Goal: Task Accomplishment & Management: Complete application form

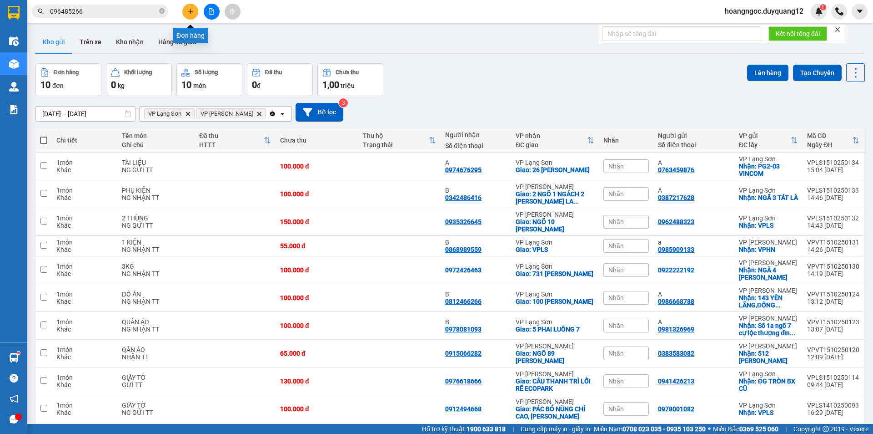
click at [188, 15] on button at bounding box center [190, 12] width 16 height 16
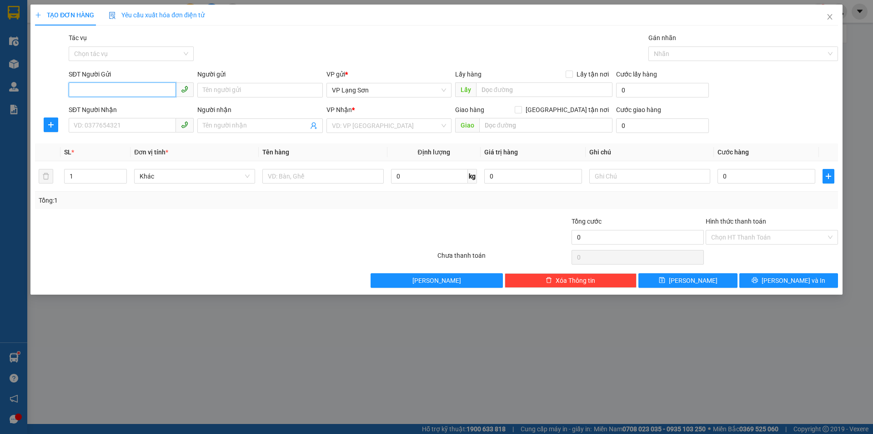
click at [103, 94] on input "SĐT Người Gửi" at bounding box center [122, 89] width 107 height 15
type input "0353353699"
click at [135, 134] on div "SĐT Người Nhận VD: 0377654321" at bounding box center [131, 121] width 125 height 32
click at [135, 130] on input "SĐT Người Nhận" at bounding box center [122, 125] width 107 height 15
type input "0967812882"
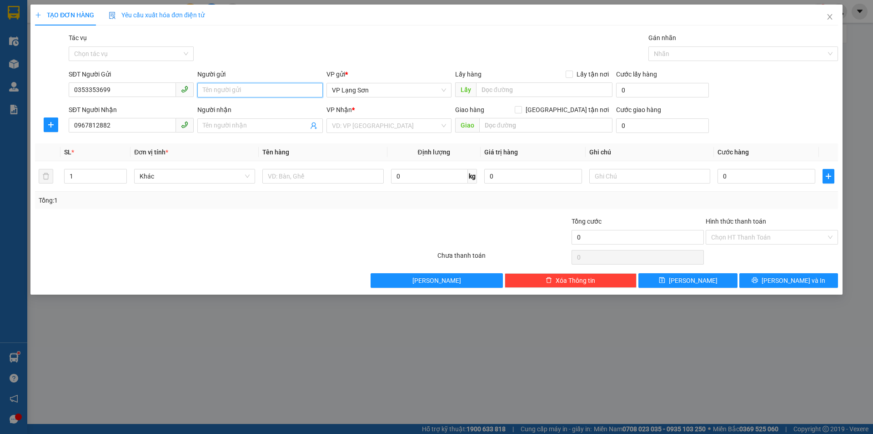
click at [235, 92] on input "Người gửi" at bounding box center [259, 90] width 125 height 15
type input "A"
click at [222, 126] on input "Người nhận" at bounding box center [255, 126] width 105 height 10
click at [445, 122] on div "VD: VP [GEOGRAPHIC_DATA]" at bounding box center [389, 125] width 125 height 15
type input "B"
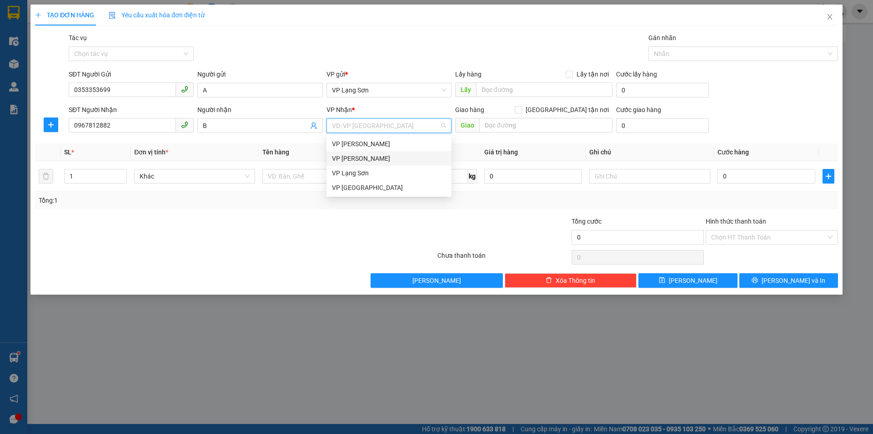
click at [370, 158] on div "VP [PERSON_NAME]" at bounding box center [389, 158] width 114 height 10
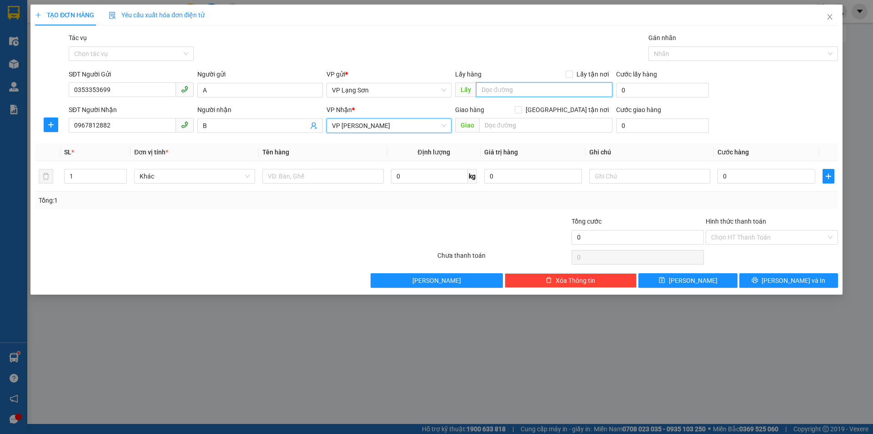
click at [496, 92] on input "text" at bounding box center [544, 89] width 136 height 15
type input "VPLS"
click at [489, 121] on input "text" at bounding box center [545, 125] width 133 height 15
type input "VPHN"
click at [569, 77] on span at bounding box center [569, 74] width 7 height 7
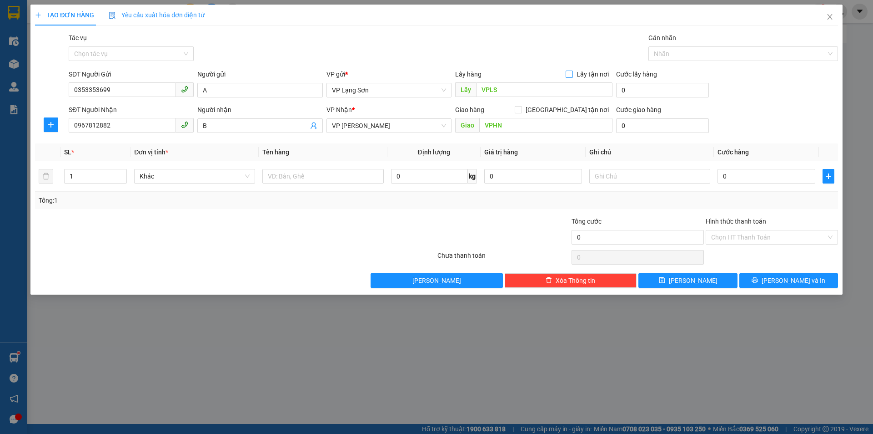
click at [569, 77] on input "Lấy tận nơi" at bounding box center [569, 74] width 6 height 6
checkbox input "true"
click at [521, 110] on input "[GEOGRAPHIC_DATA] tận nơi" at bounding box center [518, 109] width 6 height 6
checkbox input "true"
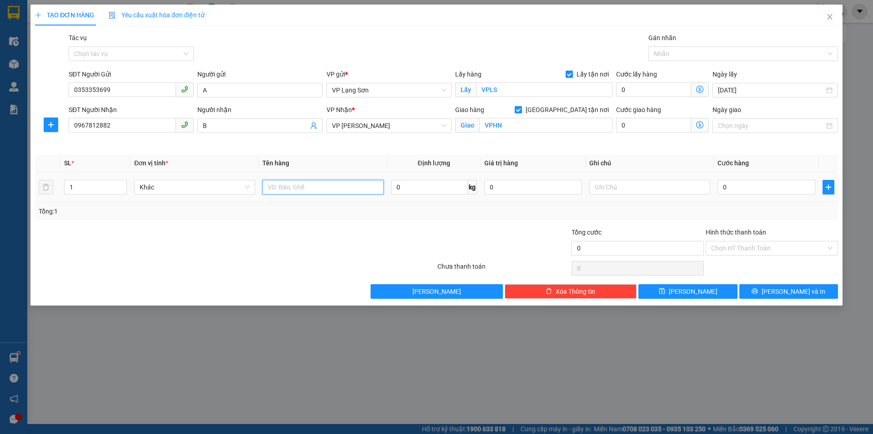
click at [294, 192] on input "text" at bounding box center [322, 187] width 121 height 15
type input "GIẤY TỜ"
click at [636, 191] on input "text" at bounding box center [650, 187] width 121 height 15
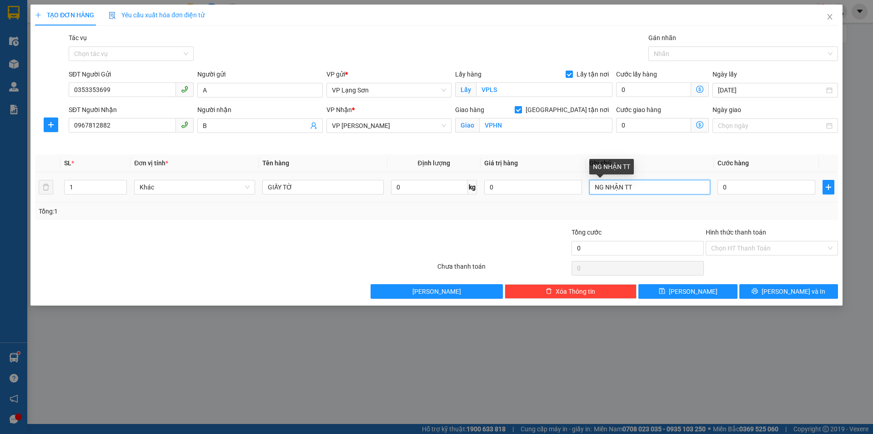
type input "NG NHẬN TT"
click at [735, 195] on div "0" at bounding box center [767, 187] width 98 height 18
click at [739, 193] on input "0" at bounding box center [767, 187] width 98 height 15
type input "5"
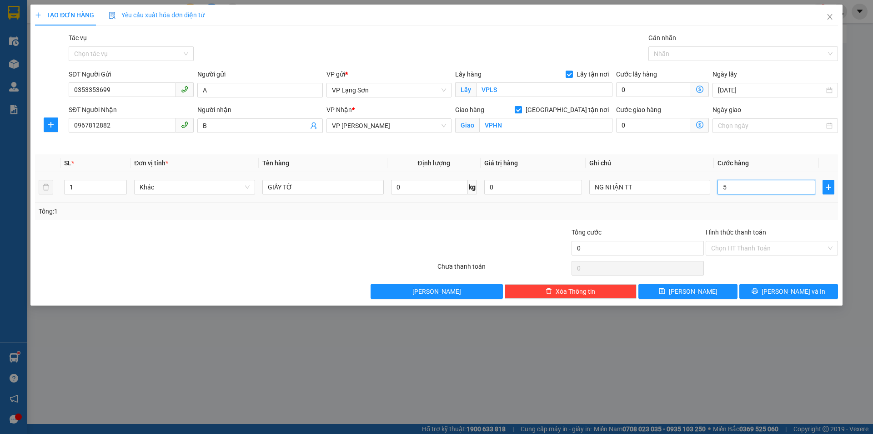
type input "5"
type input "55"
type input "550"
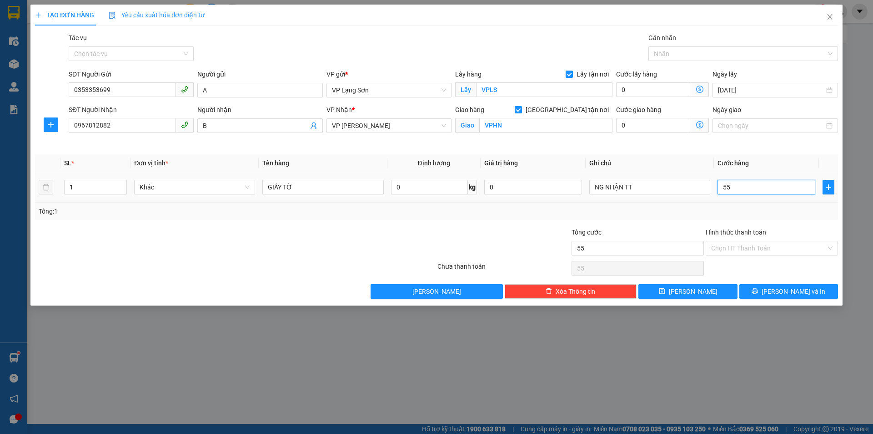
type input "550"
type input "5.500"
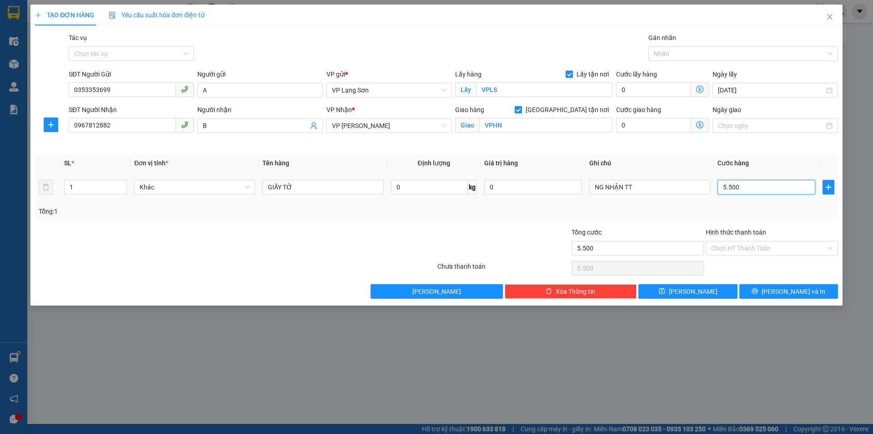
type input "55.000"
drag, startPoint x: 691, startPoint y: 289, endPoint x: 658, endPoint y: 274, distance: 36.0
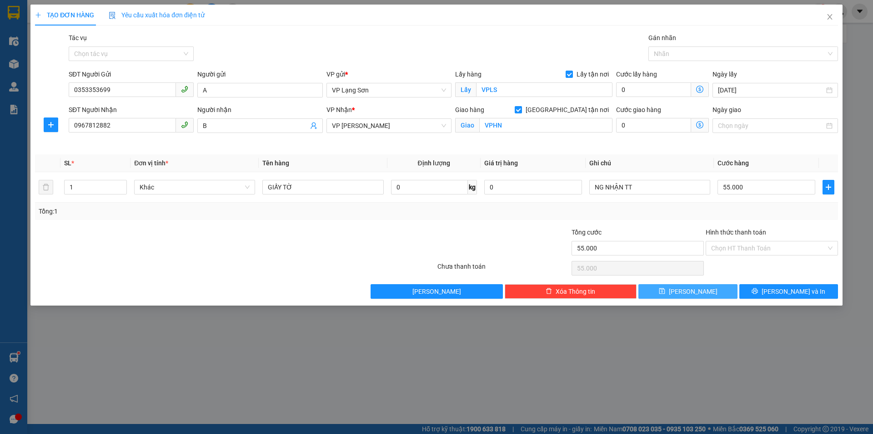
click at [691, 289] on span "[PERSON_NAME]" at bounding box center [693, 291] width 49 height 10
checkbox input "false"
type input "0"
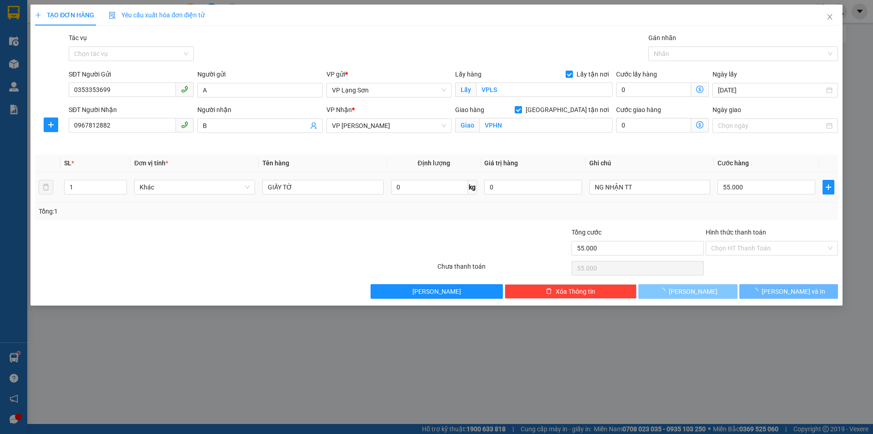
type input "0"
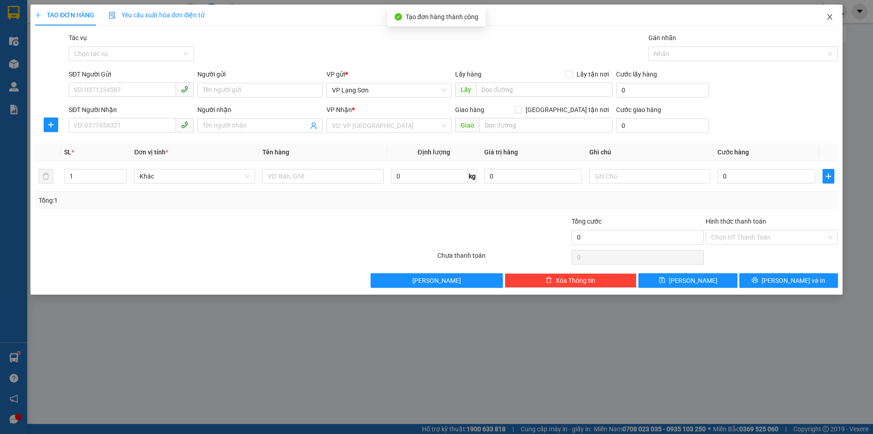
click at [831, 16] on icon "close" at bounding box center [830, 16] width 7 height 7
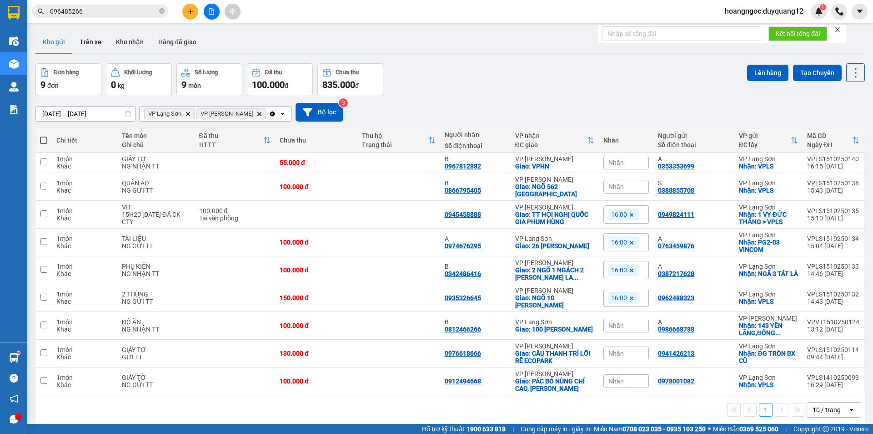
click at [620, 62] on div "ver 1.8.147 Kho gửi Trên xe Kho nhận Hàng đã giao Đơn hàng 9 đơn Khối lượng 0 k…" at bounding box center [450, 244] width 837 height 434
click at [45, 185] on input "checkbox" at bounding box center [43, 185] width 7 height 7
checkbox input "true"
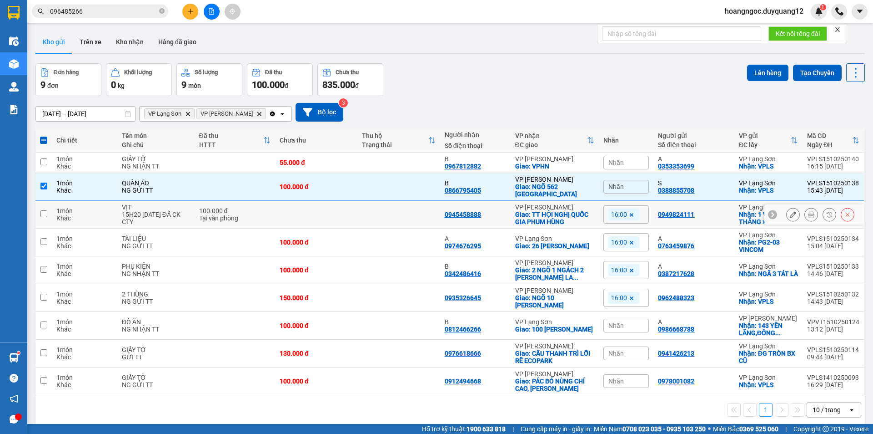
click at [43, 214] on input "checkbox" at bounding box center [43, 213] width 7 height 7
checkbox input "true"
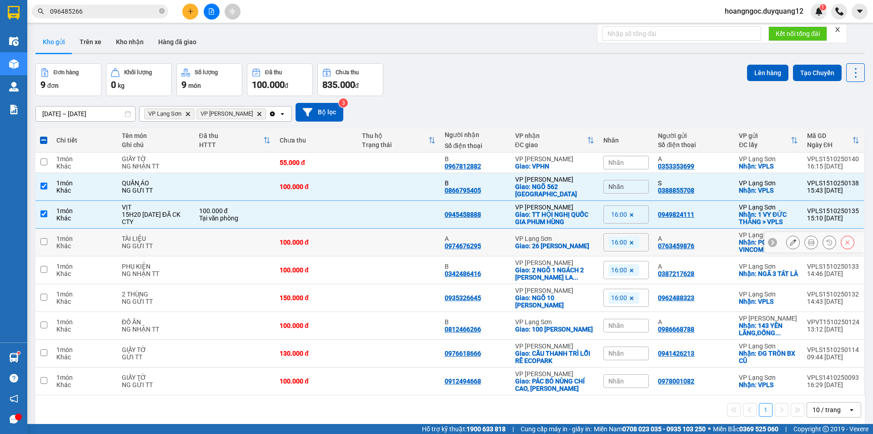
click at [41, 238] on input "checkbox" at bounding box center [43, 241] width 7 height 7
checkbox input "true"
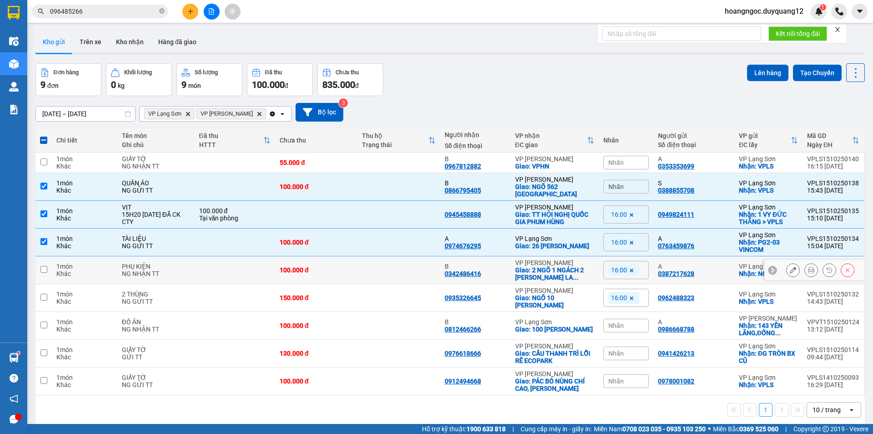
click at [42, 270] on input "checkbox" at bounding box center [43, 269] width 7 height 7
checkbox input "true"
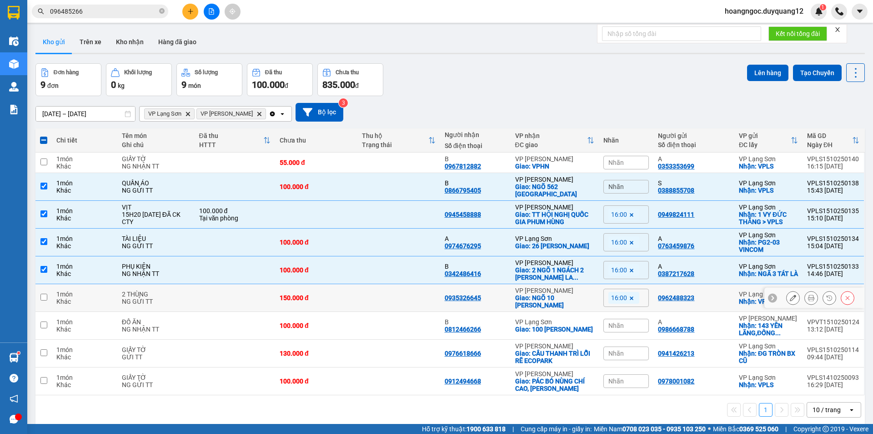
click at [45, 298] on input "checkbox" at bounding box center [43, 296] width 7 height 7
checkbox input "true"
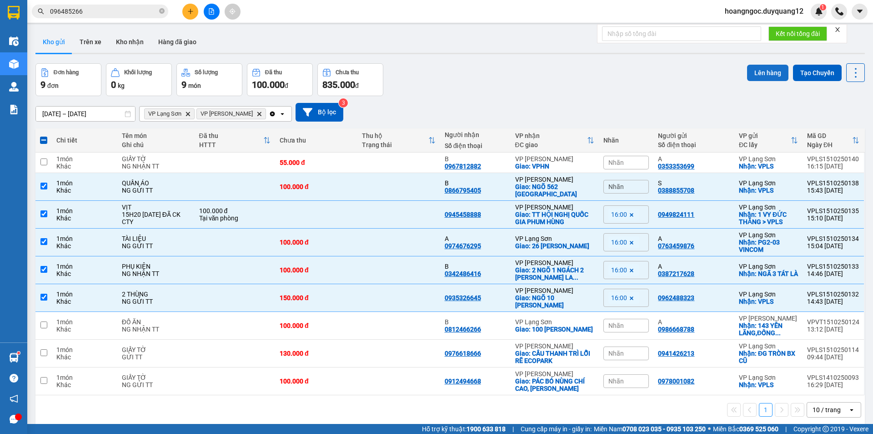
click at [769, 71] on button "Lên hàng" at bounding box center [767, 73] width 41 height 16
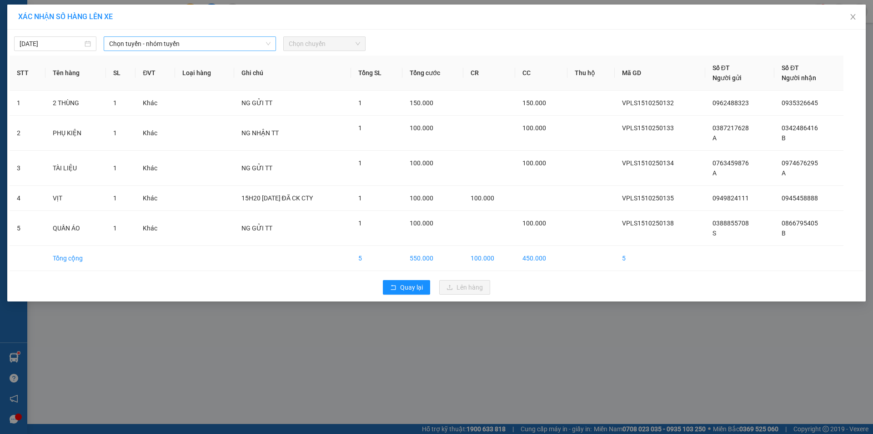
click at [266, 43] on icon "down" at bounding box center [268, 43] width 5 height 5
click at [265, 40] on span "Chọn tuyến - nhóm tuyến" at bounding box center [189, 44] width 161 height 14
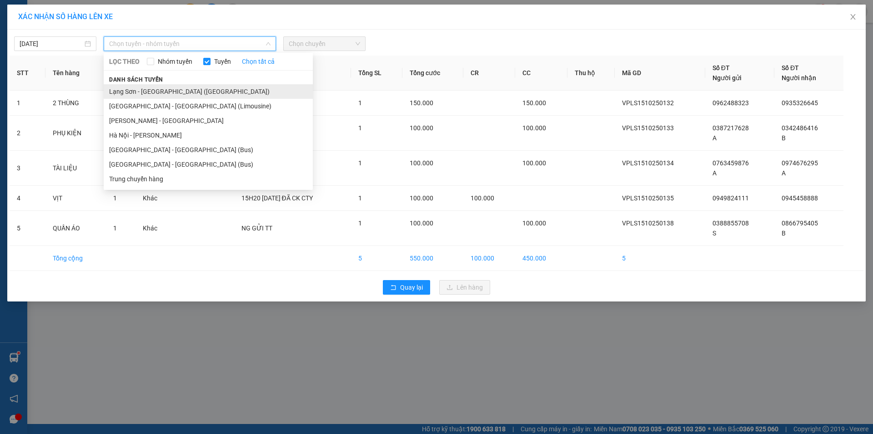
click at [177, 96] on li "Lạng Sơn - [GEOGRAPHIC_DATA] ([GEOGRAPHIC_DATA])" at bounding box center [208, 91] width 209 height 15
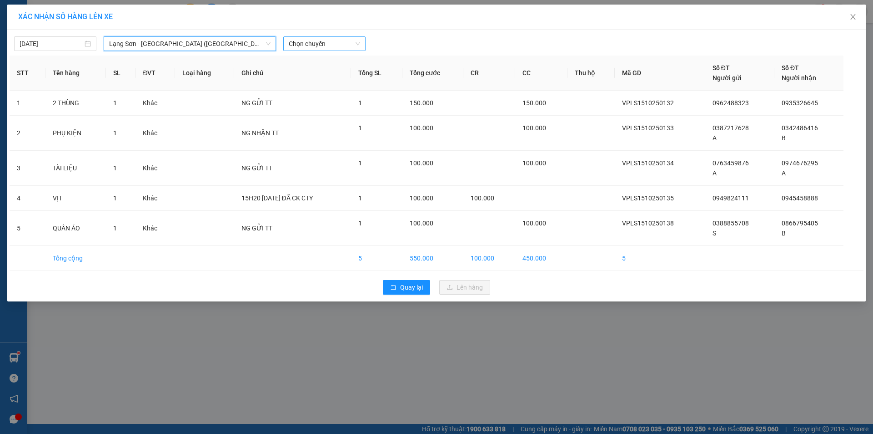
click at [343, 40] on span "Chọn chuyến" at bounding box center [324, 44] width 71 height 14
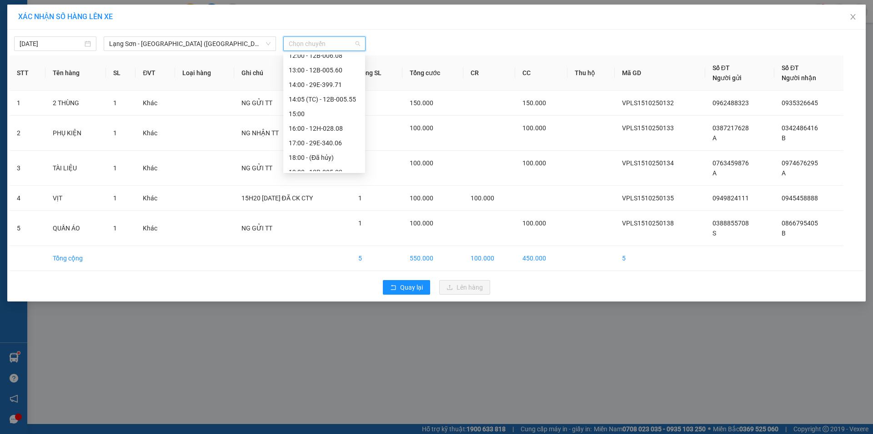
scroll to position [138, 0]
click at [337, 123] on div "16:00 - 12H-028.08" at bounding box center [324, 127] width 71 height 10
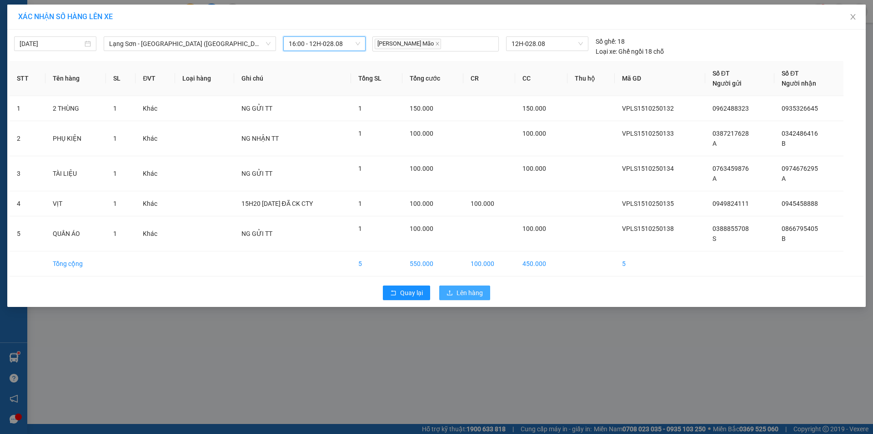
click at [462, 289] on span "Lên hàng" at bounding box center [470, 293] width 26 height 10
